Goal: Use online tool/utility: Use online tool/utility

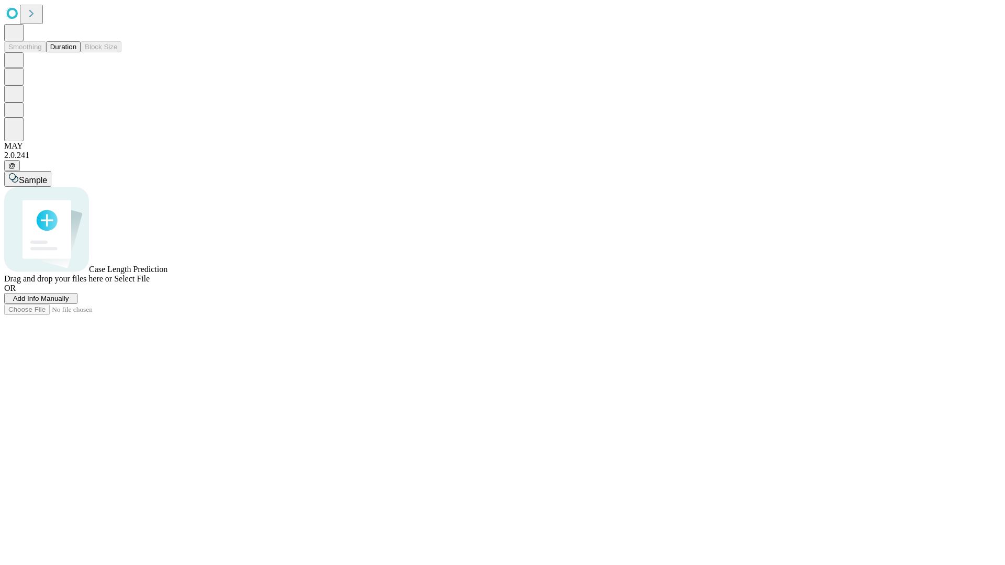
click at [76, 52] on button "Duration" at bounding box center [63, 46] width 35 height 11
click at [150, 283] on span "Select File" at bounding box center [132, 278] width 36 height 9
